Goal: Transaction & Acquisition: Purchase product/service

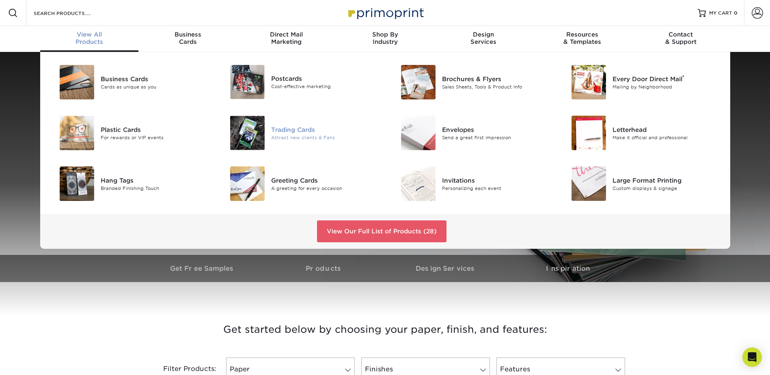
click at [291, 136] on div "Attract new clients & Fans" at bounding box center [325, 137] width 108 height 7
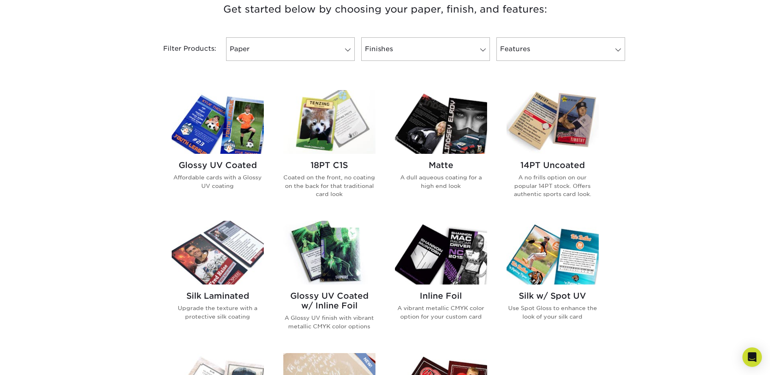
scroll to position [325, 0]
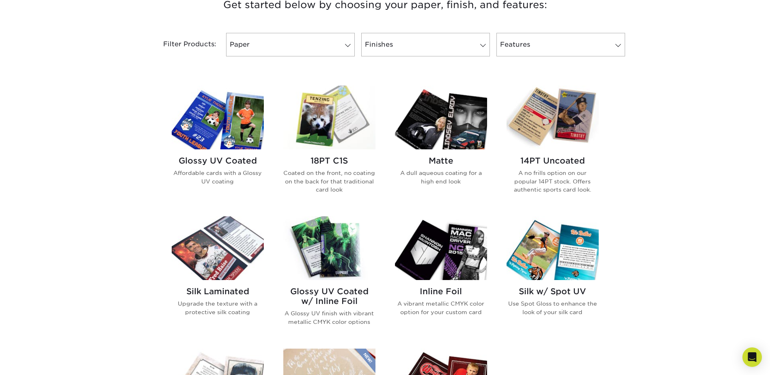
click at [339, 290] on h2 "Glossy UV Coated w/ Inline Foil" at bounding box center [329, 296] width 92 height 19
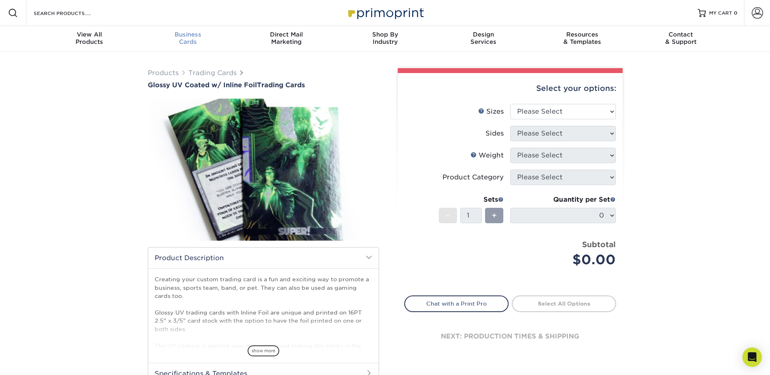
click at [585, 169] on ul "Sizes Help Sizes Please Select 2.5" x 3.5" Sides Please Select 16PT N/A" at bounding box center [510, 192] width 212 height 176
